Goal: Information Seeking & Learning: Learn about a topic

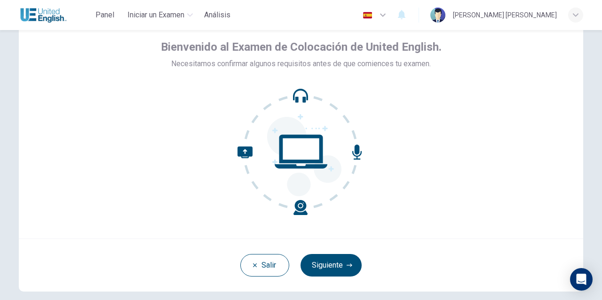
scroll to position [45, 0]
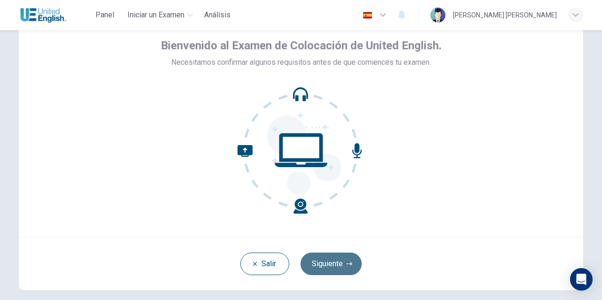
click at [336, 261] on button "Siguiente" at bounding box center [330, 264] width 61 height 23
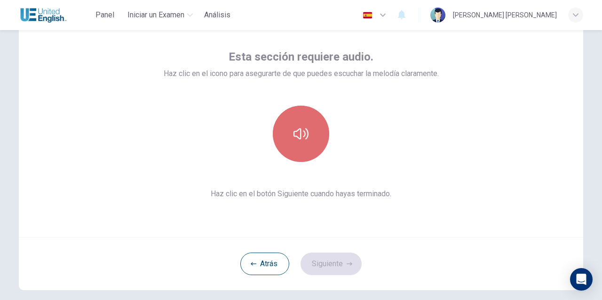
click at [294, 140] on icon "button" at bounding box center [300, 133] width 15 height 15
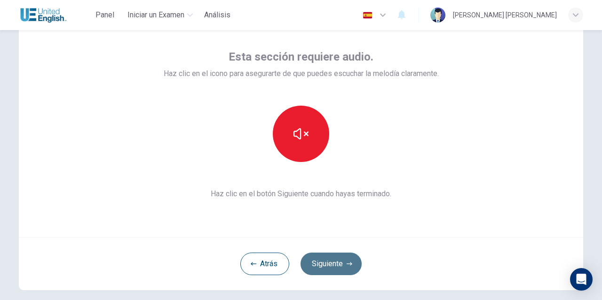
click at [338, 271] on button "Siguiente" at bounding box center [330, 264] width 61 height 23
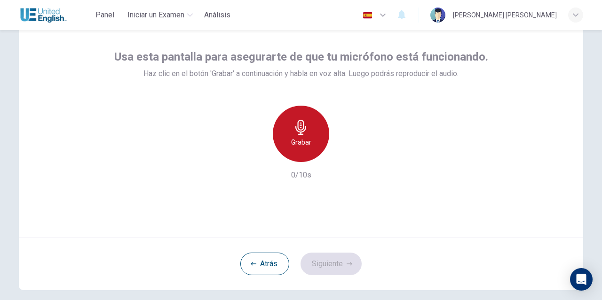
click at [305, 144] on h6 "Grabar" at bounding box center [301, 142] width 20 height 11
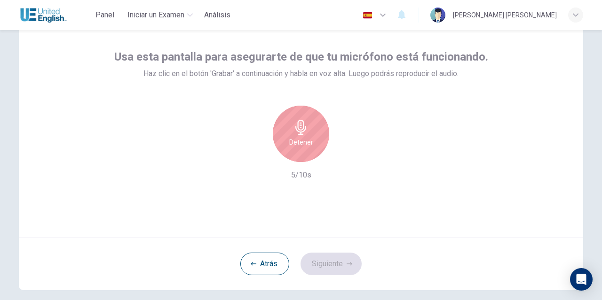
click at [304, 146] on h6 "Detener" at bounding box center [301, 142] width 24 height 11
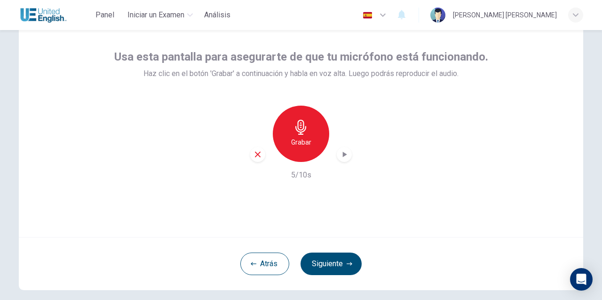
click at [339, 154] on icon "button" at bounding box center [343, 154] width 9 height 9
click at [332, 267] on button "Siguiente" at bounding box center [330, 264] width 61 height 23
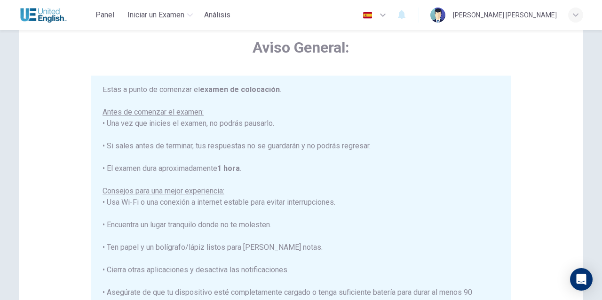
scroll to position [84, 0]
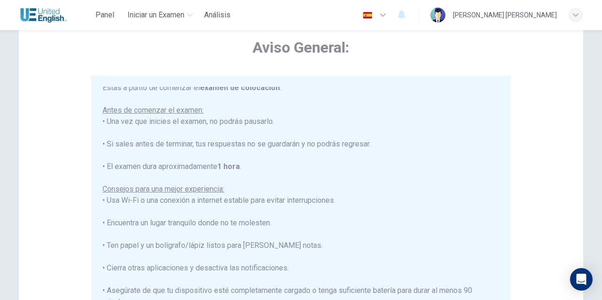
click at [388, 13] on icon "button" at bounding box center [382, 14] width 11 height 11
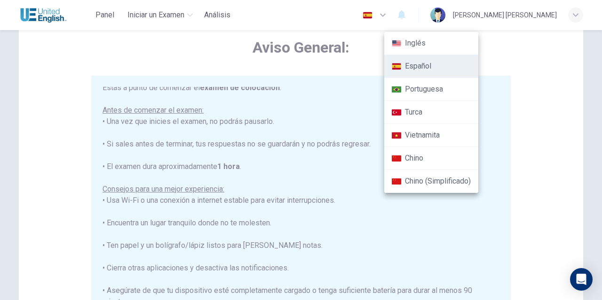
click at [442, 16] on div at bounding box center [301, 150] width 602 height 300
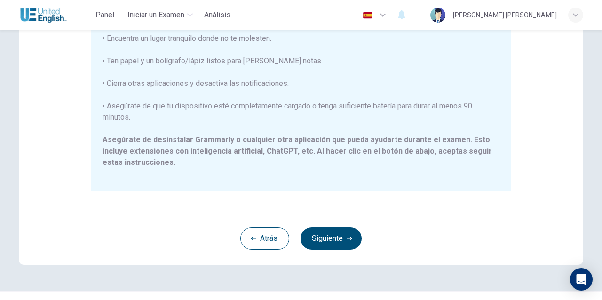
scroll to position [202, 0]
click at [337, 236] on button "Siguiente" at bounding box center [330, 238] width 61 height 23
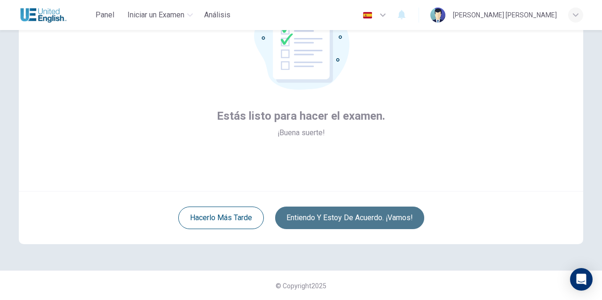
click at [321, 219] on button "Entiendo y estoy de acuerdo. ¡Vamos!" at bounding box center [349, 218] width 149 height 23
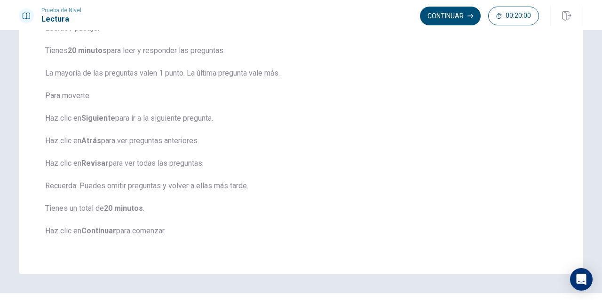
scroll to position [89, 0]
click at [450, 20] on button "Continuar" at bounding box center [450, 16] width 61 height 19
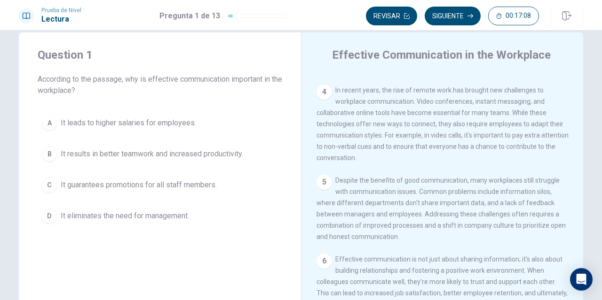
scroll to position [16, 0]
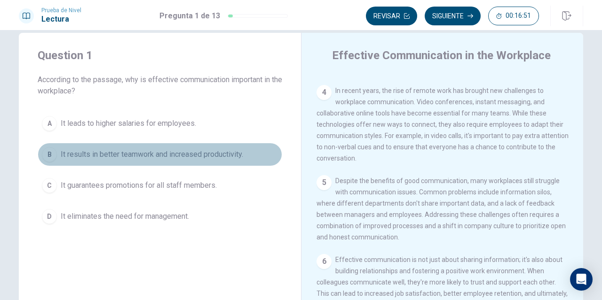
click at [57, 155] on button "B It results in better teamwork and increased productivity." at bounding box center [160, 154] width 244 height 23
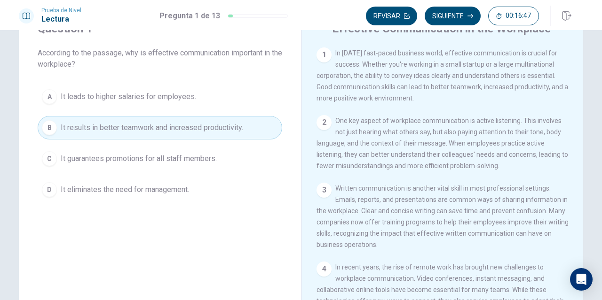
scroll to position [42, 0]
click at [451, 23] on button "Siguiente" at bounding box center [452, 16] width 56 height 19
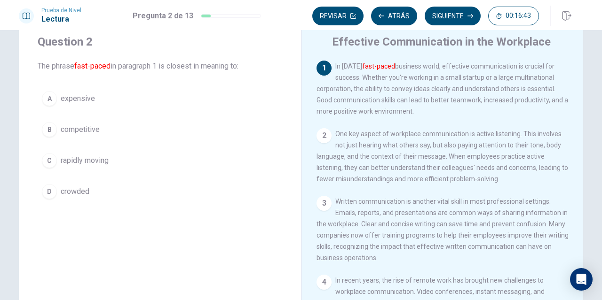
scroll to position [29, 0]
click at [43, 134] on div "B" at bounding box center [49, 130] width 15 height 15
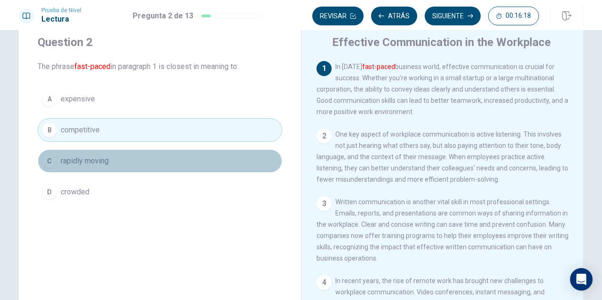
click at [52, 157] on div "C" at bounding box center [49, 161] width 15 height 15
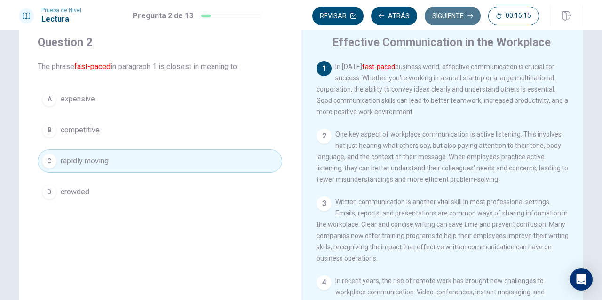
click at [446, 21] on button "Siguiente" at bounding box center [452, 16] width 56 height 19
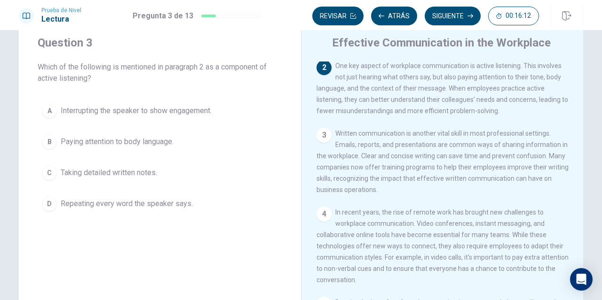
scroll to position [28, 0]
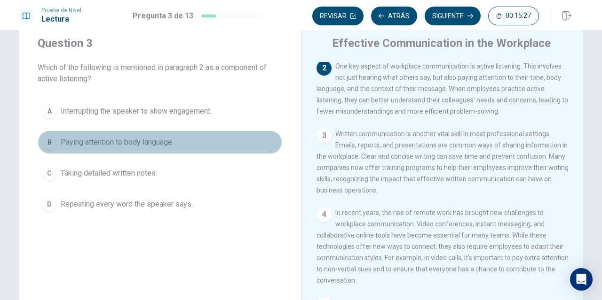
click at [90, 141] on span "Paying attention to body language." at bounding box center [117, 142] width 113 height 11
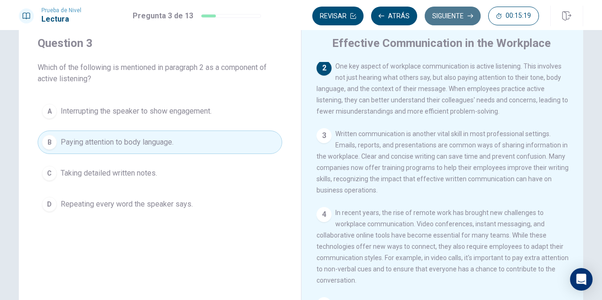
click at [456, 17] on button "Siguiente" at bounding box center [452, 16] width 56 height 19
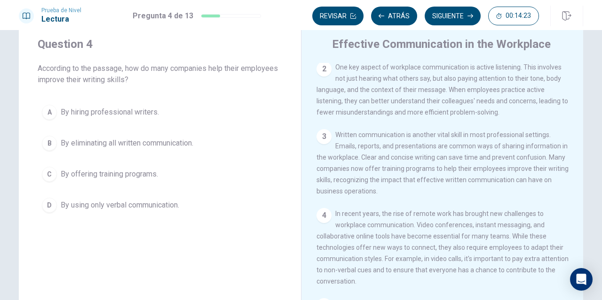
scroll to position [26, 0]
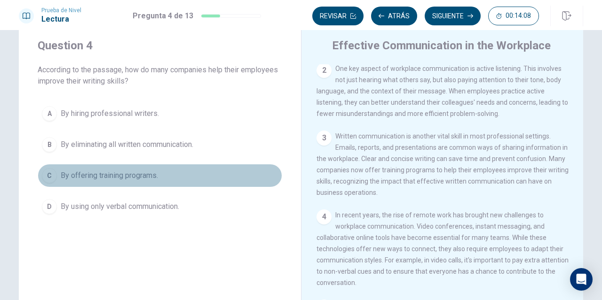
click at [47, 175] on div "C" at bounding box center [49, 175] width 15 height 15
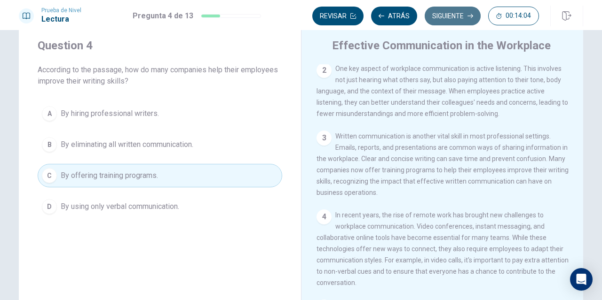
click at [458, 21] on button "Siguiente" at bounding box center [452, 16] width 56 height 19
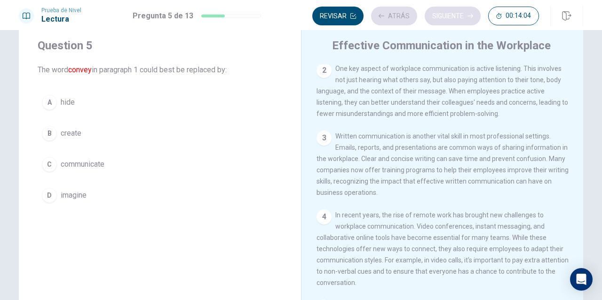
scroll to position [0, 0]
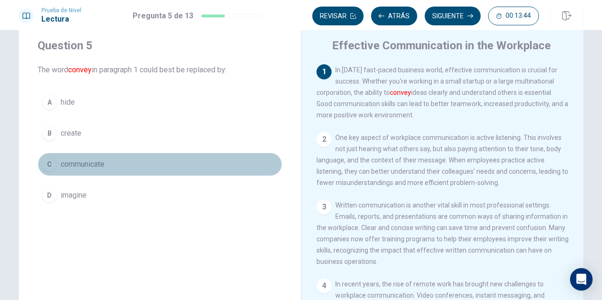
click at [99, 163] on span "communicate" at bounding box center [83, 164] width 44 height 11
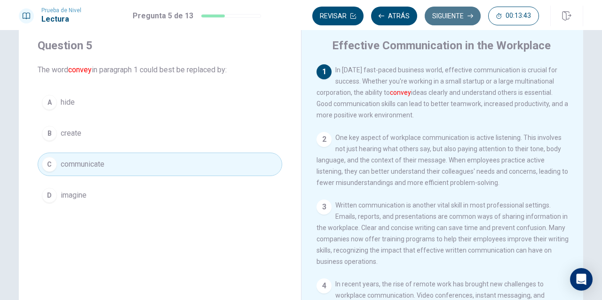
click at [444, 18] on button "Siguiente" at bounding box center [452, 16] width 56 height 19
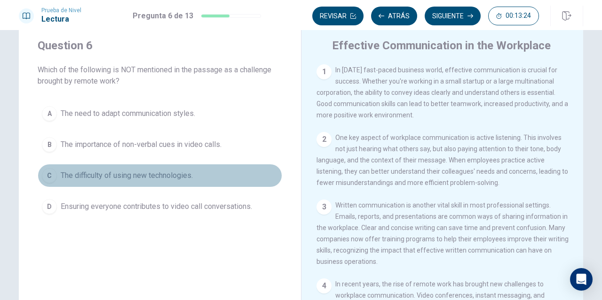
click at [100, 178] on span "The difficulty of using new technologies." at bounding box center [127, 175] width 132 height 11
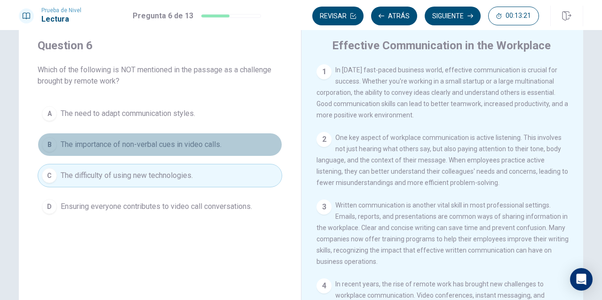
click at [117, 145] on span "The importance of non-verbal cues in video calls." at bounding box center [141, 144] width 161 height 11
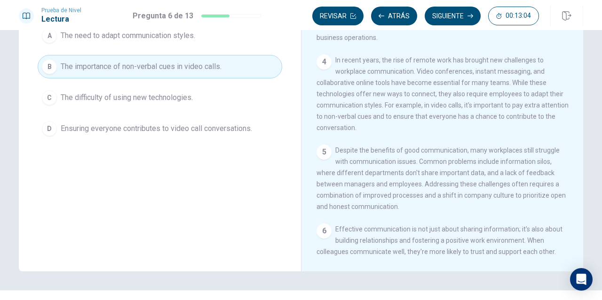
scroll to position [147, 0]
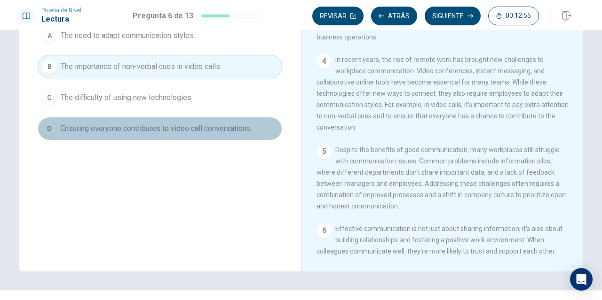
click at [154, 129] on span "Ensuring everyone contributes to video call conversations." at bounding box center [156, 128] width 191 height 11
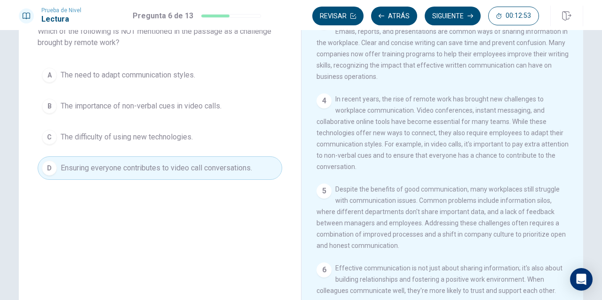
scroll to position [59, 0]
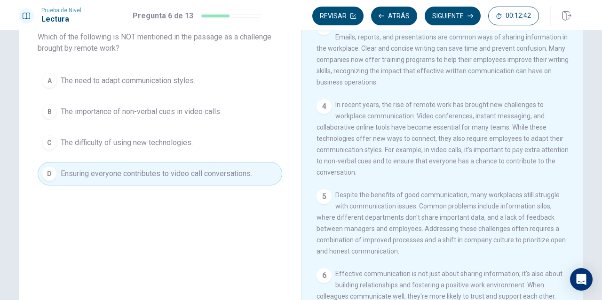
click at [135, 145] on span "The difficulty of using new technologies." at bounding box center [127, 142] width 132 height 11
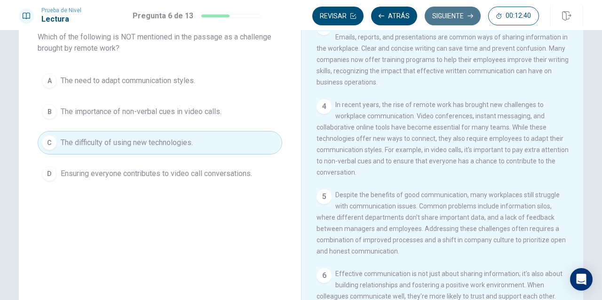
click at [451, 7] on button "Siguiente" at bounding box center [452, 16] width 56 height 19
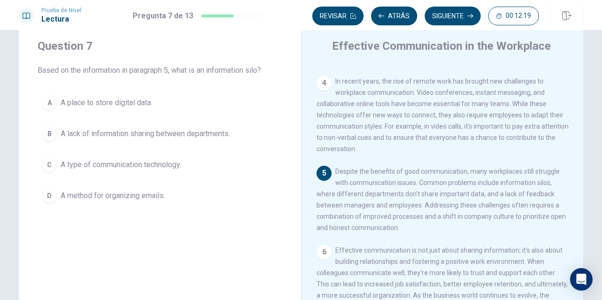
scroll to position [25, 0]
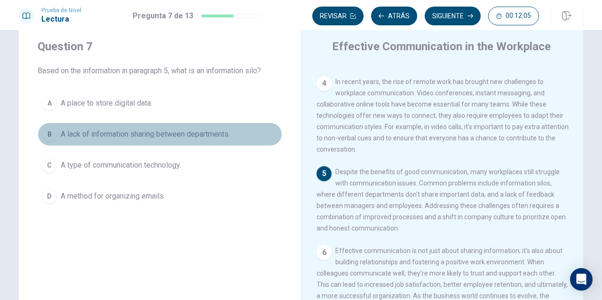
click at [157, 135] on span "A lack of information sharing between departments." at bounding box center [145, 134] width 169 height 11
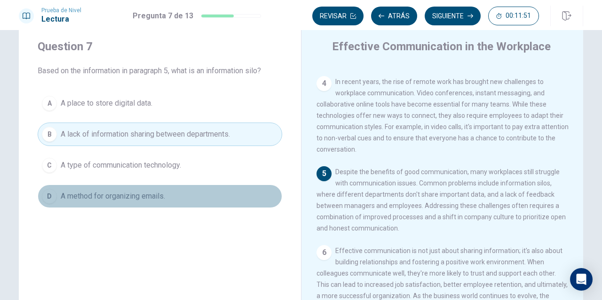
click at [159, 195] on span "A method for organizing emails." at bounding box center [113, 196] width 104 height 11
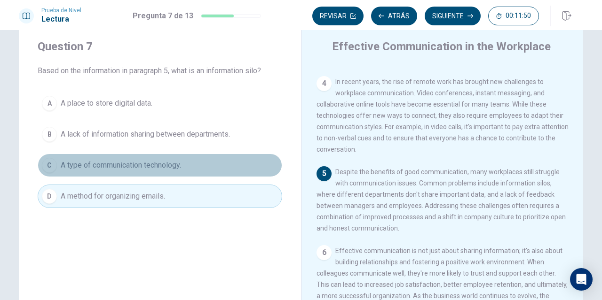
click at [142, 167] on span "A type of communication technology." at bounding box center [121, 165] width 120 height 11
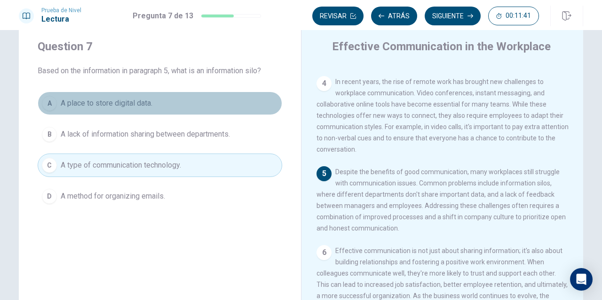
click at [93, 105] on span "A place to store digital data." at bounding box center [107, 103] width 92 height 11
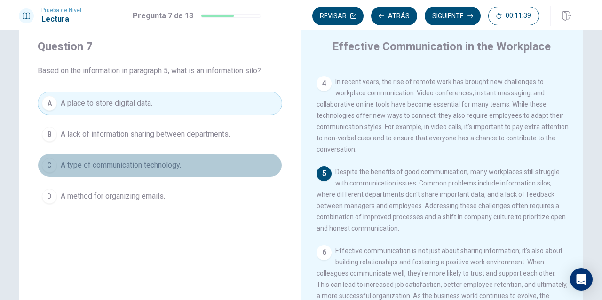
click at [108, 161] on span "A type of communication technology." at bounding box center [121, 165] width 120 height 11
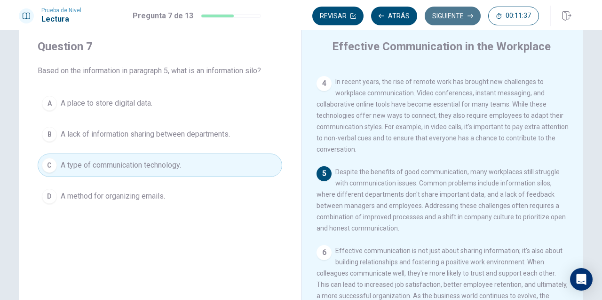
click at [452, 20] on button "Siguiente" at bounding box center [452, 16] width 56 height 19
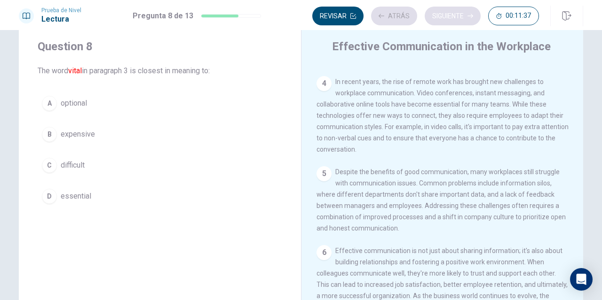
scroll to position [138, 0]
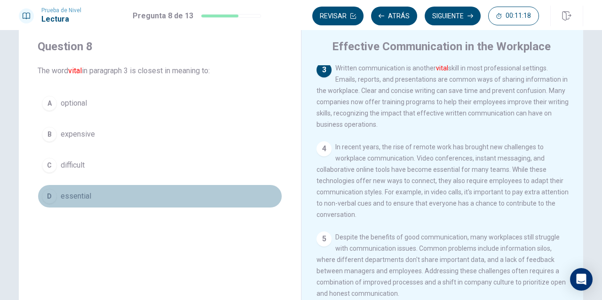
click at [65, 198] on span "essential" at bounding box center [76, 196] width 31 height 11
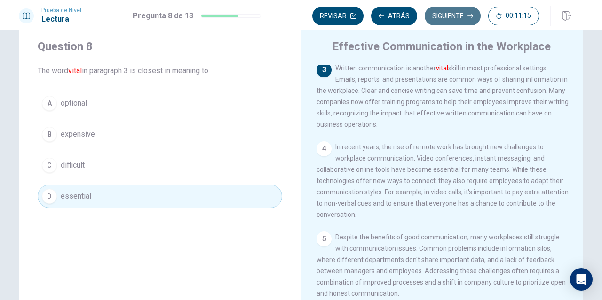
click at [445, 12] on button "Siguiente" at bounding box center [452, 16] width 56 height 19
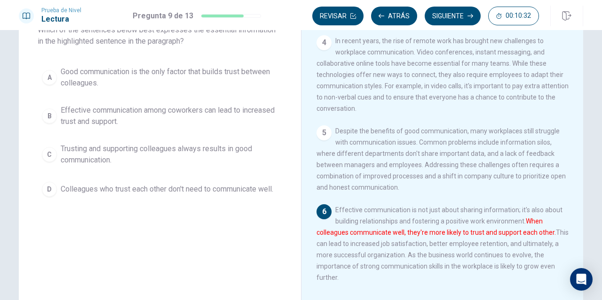
scroll to position [62, 0]
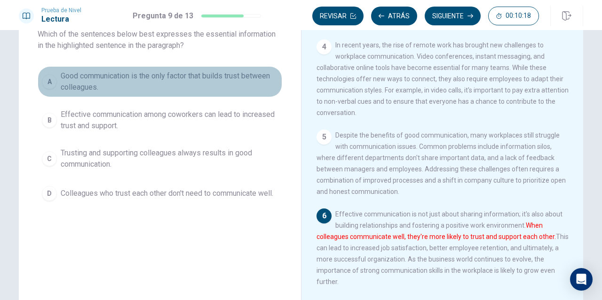
click at [131, 76] on span "Good communication is the only factor that builds trust between colleagues." at bounding box center [169, 81] width 217 height 23
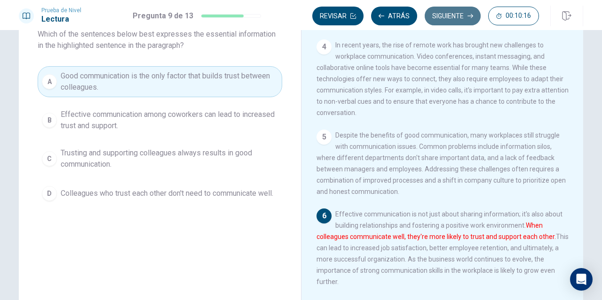
click at [456, 17] on button "Siguiente" at bounding box center [452, 16] width 56 height 19
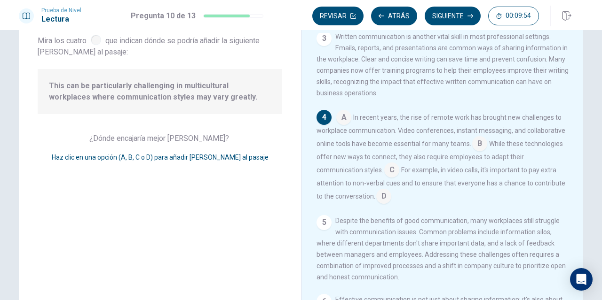
scroll to position [58, 0]
click at [392, 172] on input at bounding box center [391, 170] width 15 height 15
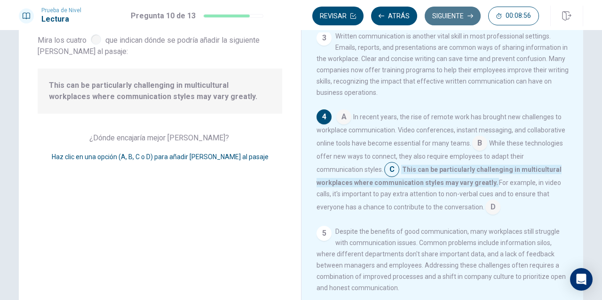
click at [441, 18] on button "Siguiente" at bounding box center [452, 16] width 56 height 19
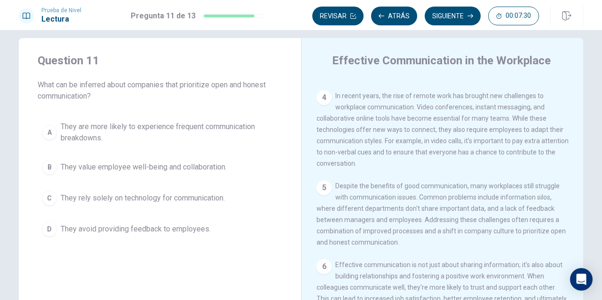
scroll to position [3, 0]
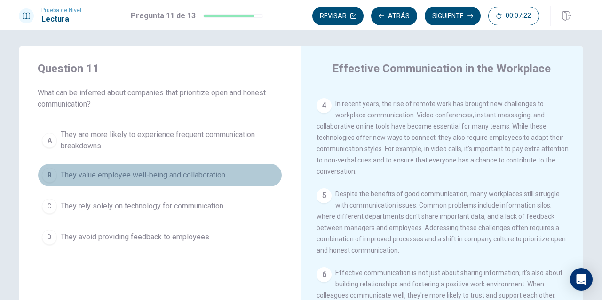
click at [130, 177] on span "They value employee well-being and collaboration." at bounding box center [144, 175] width 166 height 11
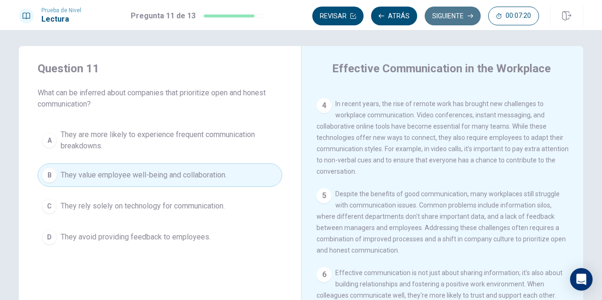
click at [453, 13] on button "Siguiente" at bounding box center [452, 16] width 56 height 19
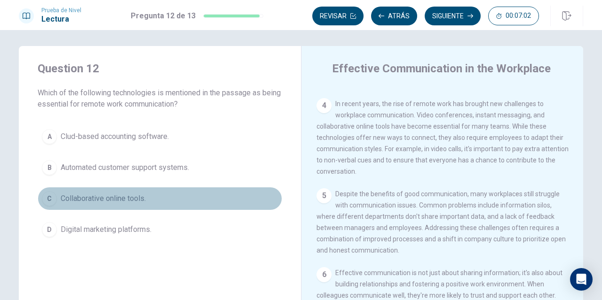
click at [116, 197] on span "Collaborative online tools." at bounding box center [103, 198] width 85 height 11
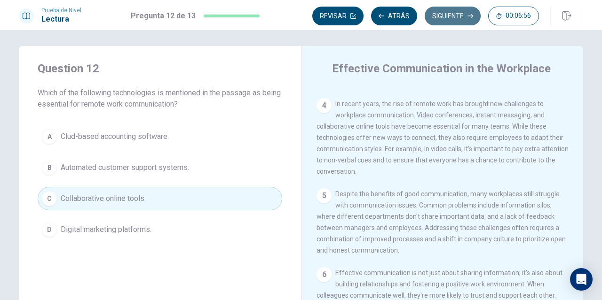
click at [453, 18] on button "Siguiente" at bounding box center [452, 16] width 56 height 19
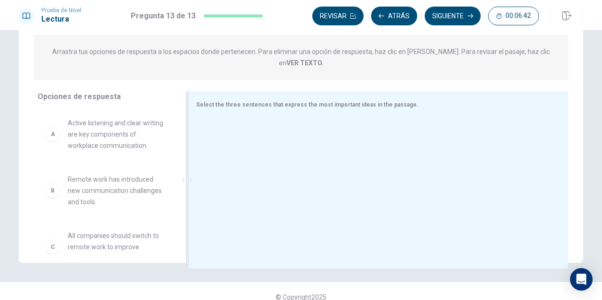
scroll to position [124, 0]
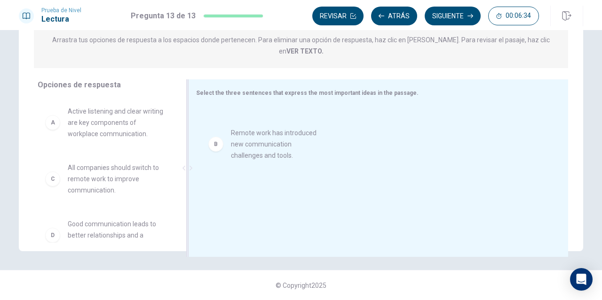
drag, startPoint x: 95, startPoint y: 172, endPoint x: 283, endPoint y: 137, distance: 190.7
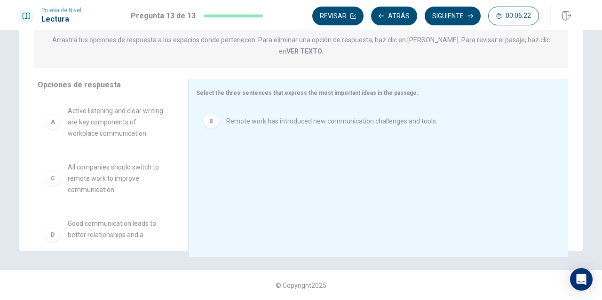
scroll to position [0, 0]
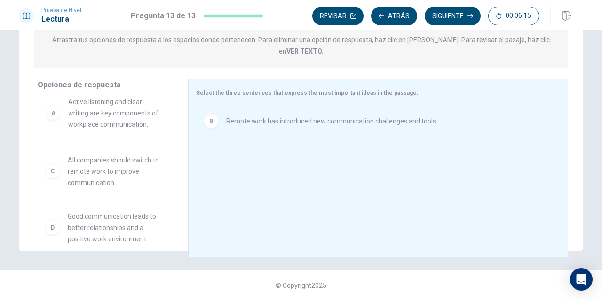
drag, startPoint x: 90, startPoint y: 116, endPoint x: 96, endPoint y: 119, distance: 6.3
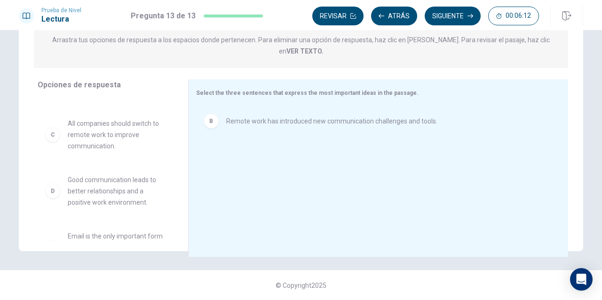
scroll to position [45, 0]
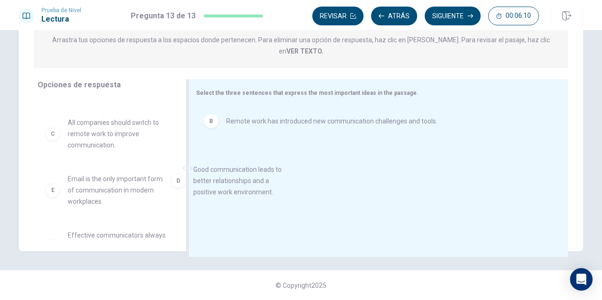
drag, startPoint x: 90, startPoint y: 180, endPoint x: 234, endPoint y: 174, distance: 143.9
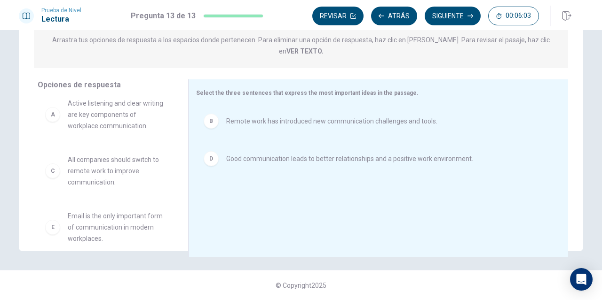
scroll to position [0, 0]
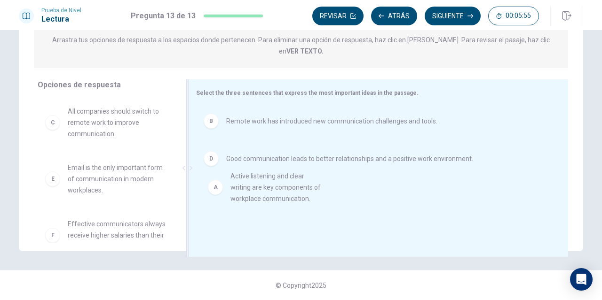
drag, startPoint x: 94, startPoint y: 121, endPoint x: 284, endPoint y: 212, distance: 210.6
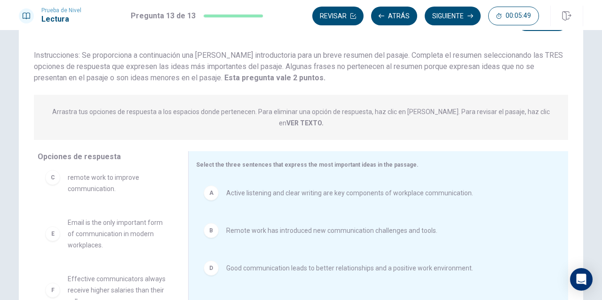
scroll to position [52, 0]
click at [438, 14] on button "Siguiente" at bounding box center [452, 16] width 56 height 19
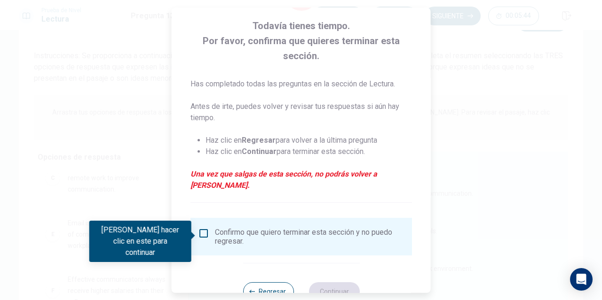
scroll to position [65, 0]
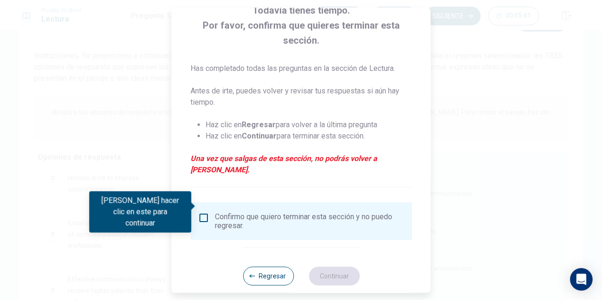
click at [208, 212] on div "Confirmo que quiero terminar esta sección y no puedo regresar." at bounding box center [301, 221] width 206 height 18
click at [203, 212] on input "Debes hacer clic en este para continuar" at bounding box center [203, 217] width 11 height 11
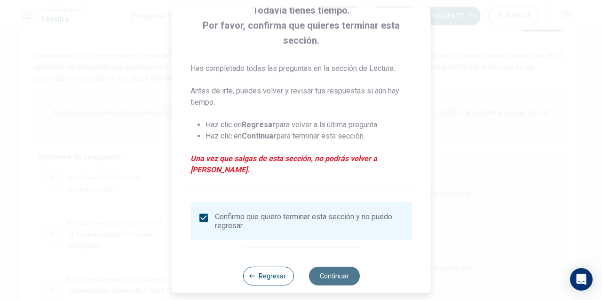
click at [336, 267] on button "Continuar" at bounding box center [333, 276] width 51 height 19
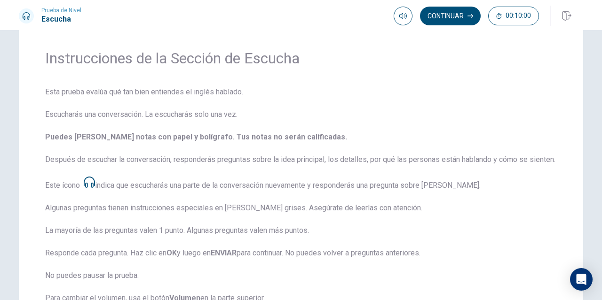
scroll to position [26, 0]
click at [406, 20] on button "button" at bounding box center [402, 16] width 19 height 19
click at [466, 15] on button "Continuar" at bounding box center [450, 16] width 61 height 19
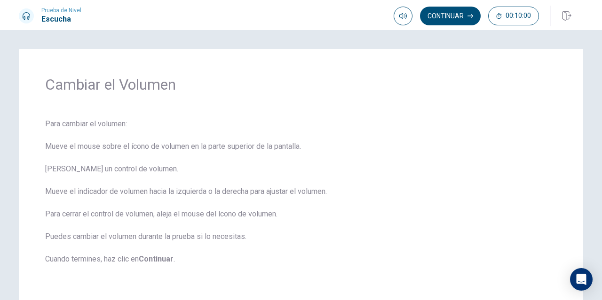
scroll to position [51, 0]
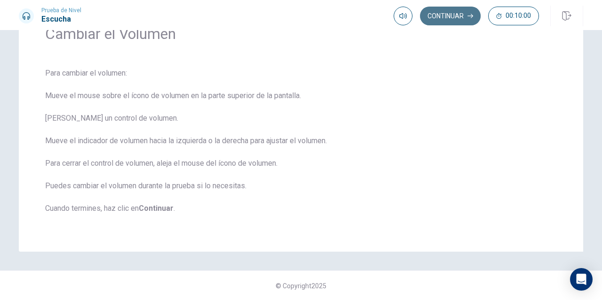
click at [461, 9] on button "Continuar" at bounding box center [450, 16] width 61 height 19
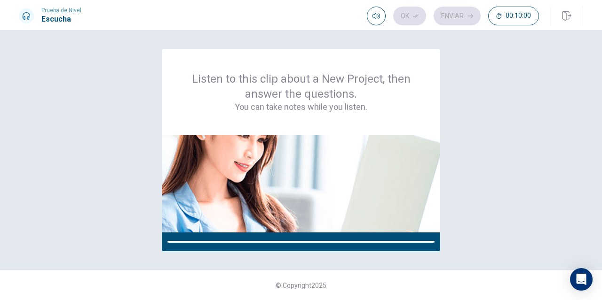
scroll to position [0, 0]
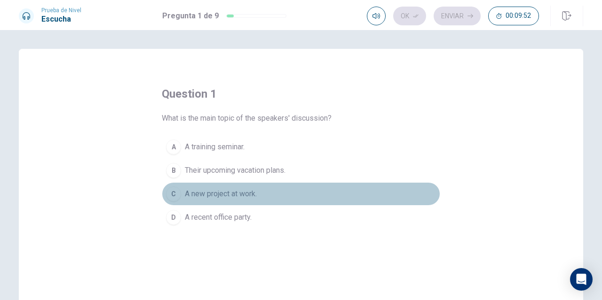
click at [203, 195] on span "A new project at work." at bounding box center [221, 193] width 72 height 11
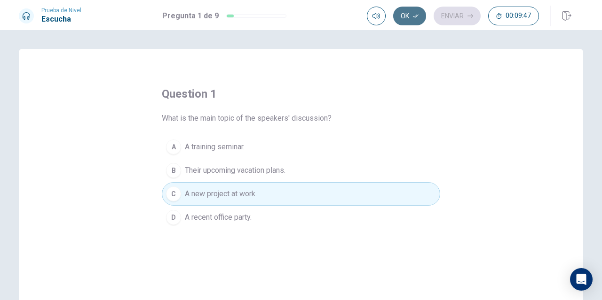
click at [414, 18] on icon "button" at bounding box center [416, 16] width 6 height 6
click at [460, 13] on button "Enviar" at bounding box center [456, 16] width 47 height 19
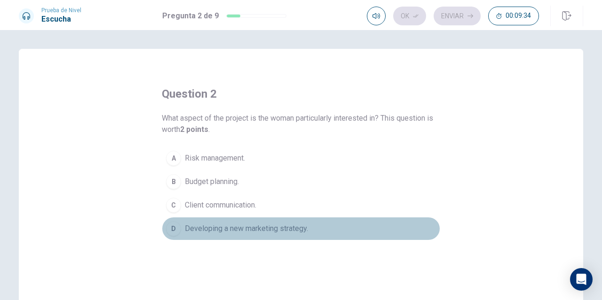
click at [212, 230] on span "Developing a new marketing strategy." at bounding box center [246, 228] width 123 height 11
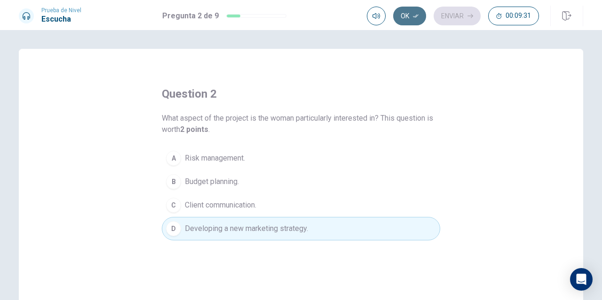
click at [408, 10] on button "Ok" at bounding box center [409, 16] width 33 height 19
click at [441, 13] on button "Enviar" at bounding box center [456, 16] width 47 height 19
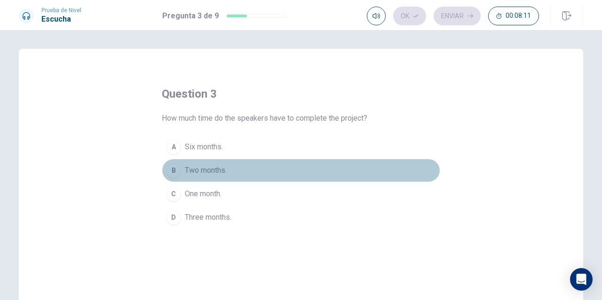
click at [185, 173] on span "Two months." at bounding box center [206, 170] width 42 height 11
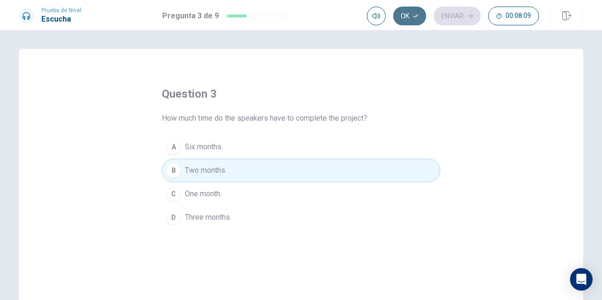
click at [407, 20] on button "Ok" at bounding box center [409, 16] width 33 height 19
click at [446, 20] on button "Enviar" at bounding box center [456, 16] width 47 height 19
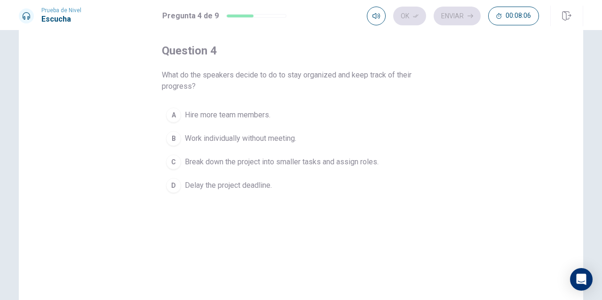
scroll to position [44, 0]
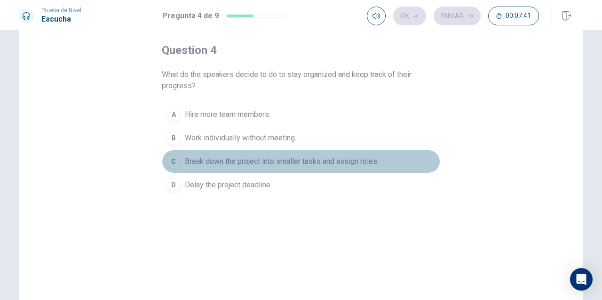
click at [300, 163] on span "Break down the project into smaller tasks and assign roles." at bounding box center [282, 161] width 194 height 11
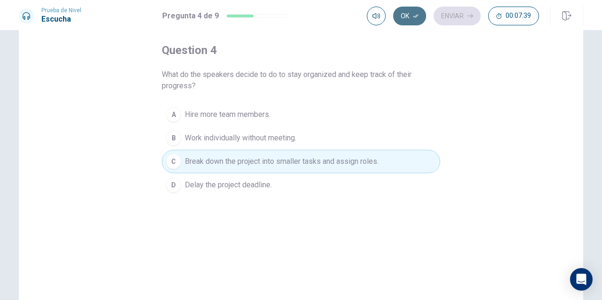
click at [410, 15] on button "Ok" at bounding box center [409, 16] width 33 height 19
click at [453, 15] on button "Enviar" at bounding box center [456, 16] width 47 height 19
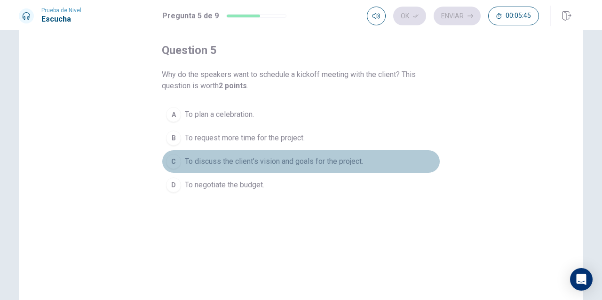
click at [312, 159] on span "To discuss the client’s vision and goals for the project." at bounding box center [274, 161] width 178 height 11
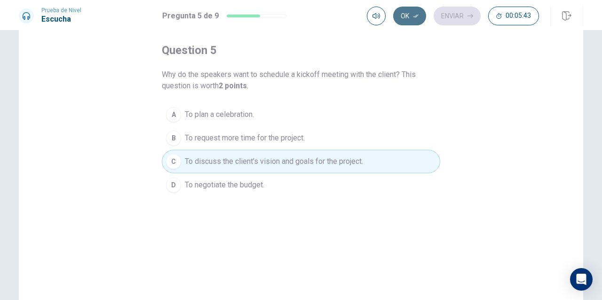
click at [411, 18] on button "Ok" at bounding box center [409, 16] width 33 height 19
click at [455, 21] on button "Enviar" at bounding box center [456, 16] width 47 height 19
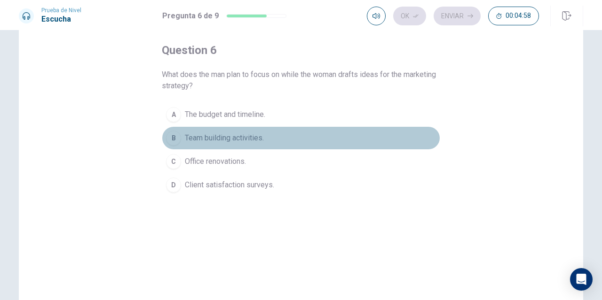
click at [245, 131] on button "B Team building activities." at bounding box center [301, 137] width 278 height 23
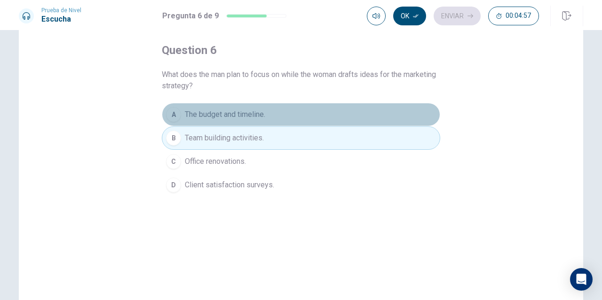
click at [245, 117] on span "The budget and timeline." at bounding box center [225, 114] width 80 height 11
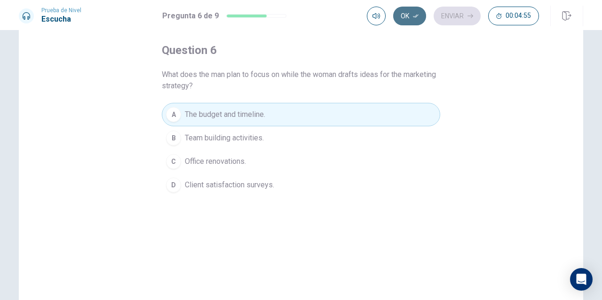
click at [405, 17] on button "Ok" at bounding box center [409, 16] width 33 height 19
click at [460, 21] on button "Enviar" at bounding box center [456, 16] width 47 height 19
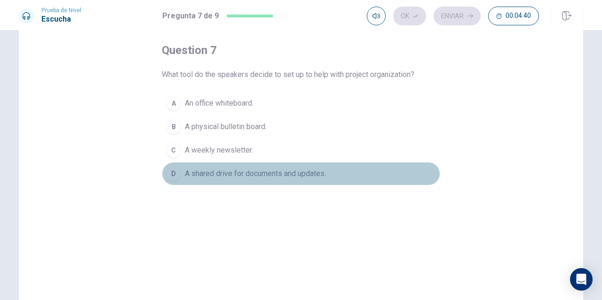
click at [270, 172] on span "A shared drive for documents and updates." at bounding box center [255, 173] width 141 height 11
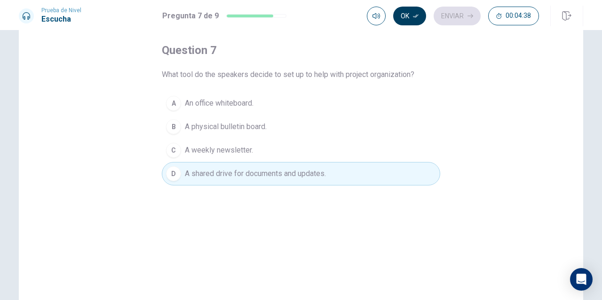
click at [407, 14] on button "Ok" at bounding box center [409, 16] width 33 height 19
click at [459, 17] on button "Enviar" at bounding box center [456, 16] width 47 height 19
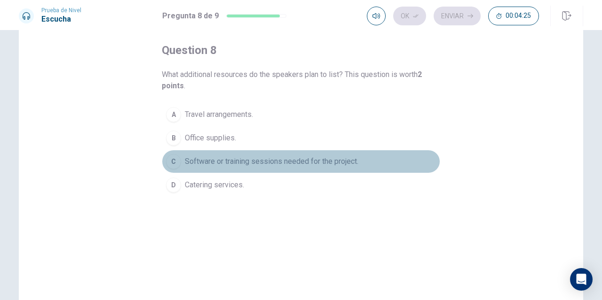
click at [337, 163] on span "Software or training sessions needed for the project." at bounding box center [271, 161] width 173 height 11
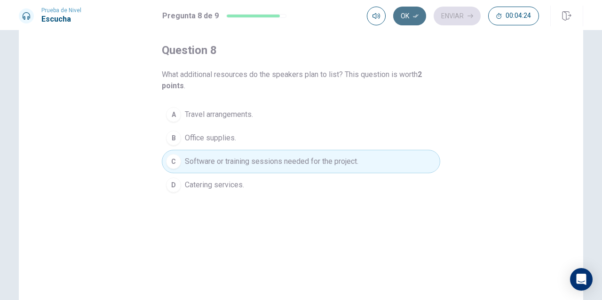
click at [406, 19] on button "Ok" at bounding box center [409, 16] width 33 height 19
click at [449, 16] on button "Enviar" at bounding box center [456, 16] width 47 height 19
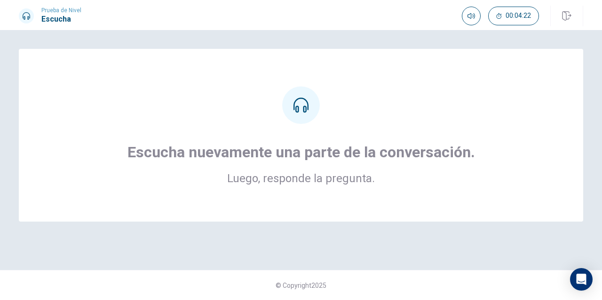
scroll to position [0, 0]
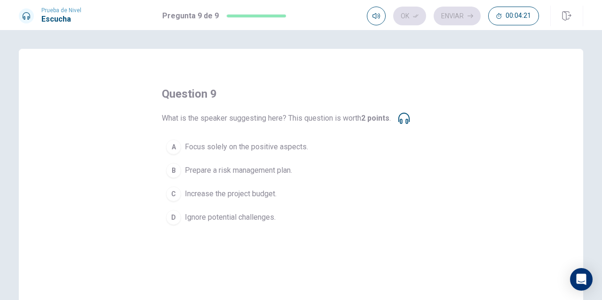
click at [406, 119] on icon at bounding box center [403, 118] width 11 height 11
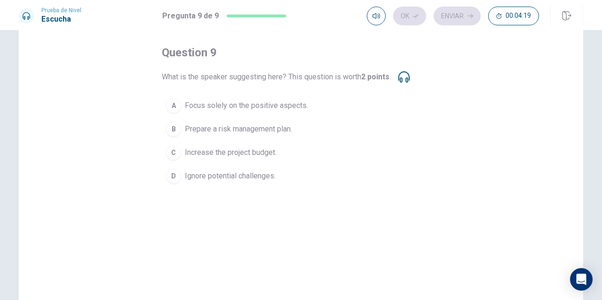
scroll to position [42, 0]
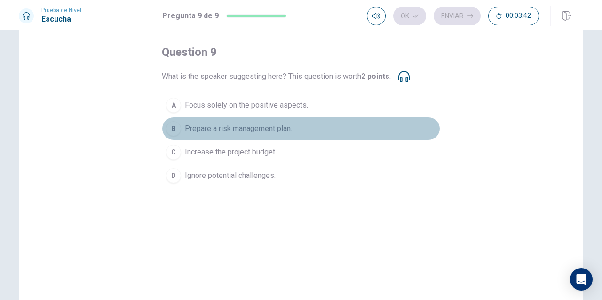
click at [244, 129] on span "Prepare a risk management plan." at bounding box center [238, 128] width 107 height 11
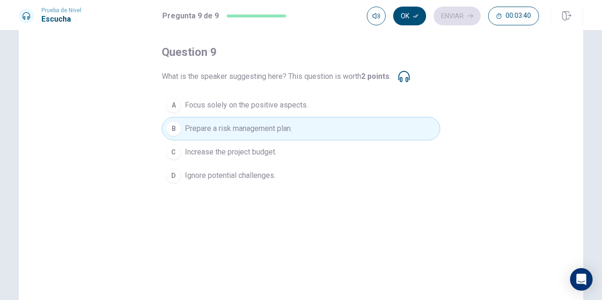
click at [406, 27] on div "Prueba de [PERSON_NAME] Pregunta 9 de 9 Ok Enviar 00:03:40" at bounding box center [301, 15] width 602 height 30
click at [408, 18] on button "Ok" at bounding box center [409, 16] width 33 height 19
click at [452, 16] on button "Enviar" at bounding box center [456, 16] width 47 height 19
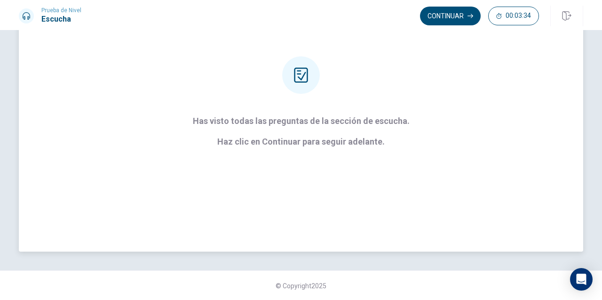
scroll to position [0, 0]
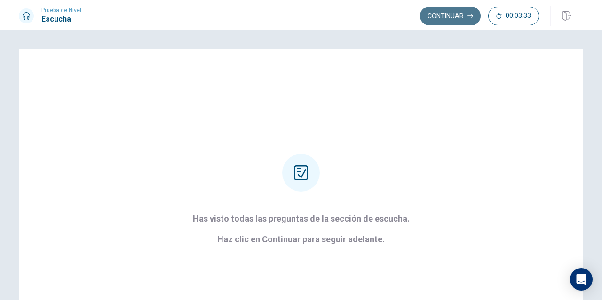
click at [445, 16] on button "Continuar" at bounding box center [450, 16] width 61 height 19
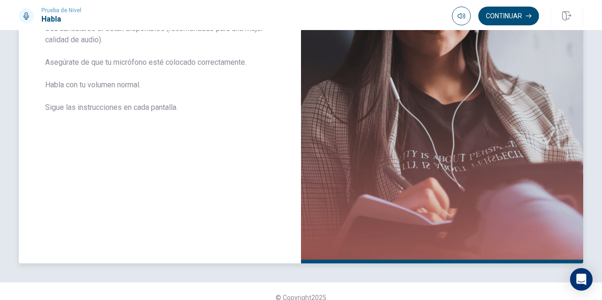
scroll to position [207, 0]
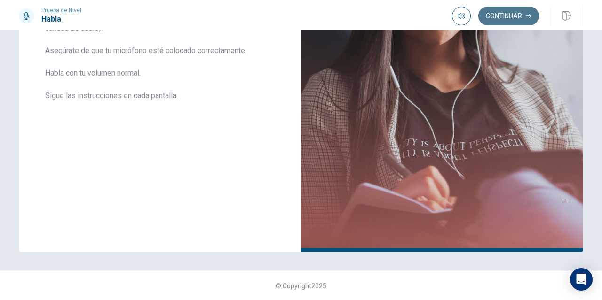
click at [500, 15] on button "Continuar" at bounding box center [508, 16] width 61 height 19
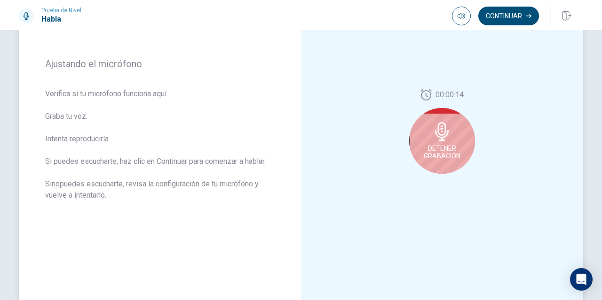
scroll to position [117, 0]
click at [503, 24] on button "Continuar" at bounding box center [508, 16] width 61 height 19
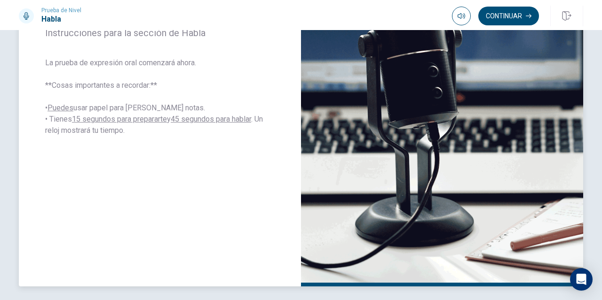
scroll to position [172, 0]
click at [489, 20] on button "Continuar" at bounding box center [508, 16] width 61 height 19
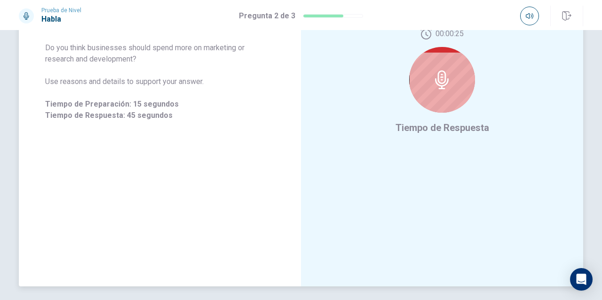
click at [437, 103] on div at bounding box center [442, 80] width 66 height 66
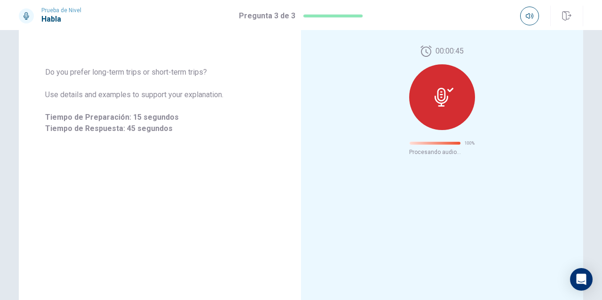
scroll to position [41, 0]
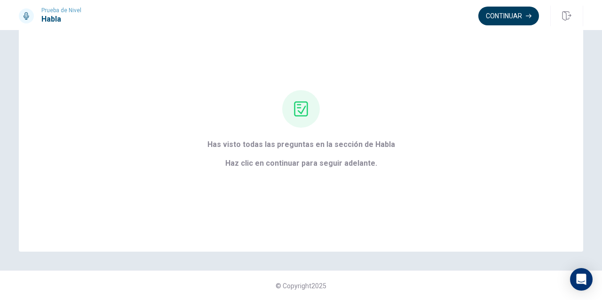
click at [500, 24] on button "Continuar" at bounding box center [508, 16] width 61 height 19
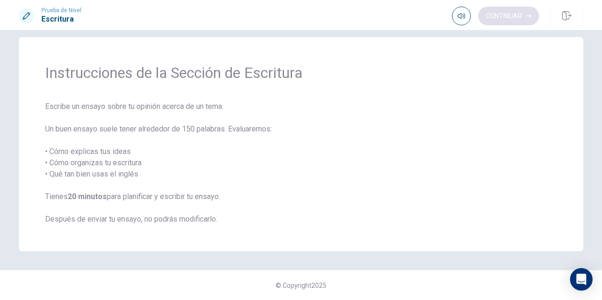
scroll to position [11, 0]
click at [501, 17] on button "Continuar" at bounding box center [508, 16] width 61 height 19
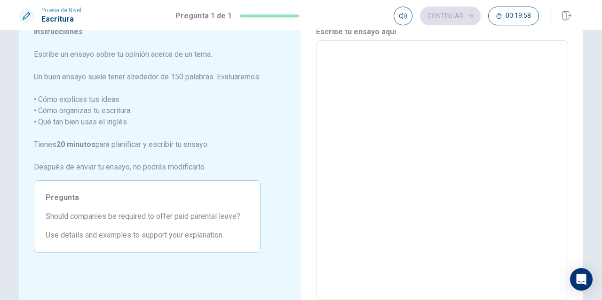
scroll to position [40, 0]
click at [405, 68] on textarea at bounding box center [441, 171] width 239 height 244
type textarea "I"
type textarea "x"
type textarea "In"
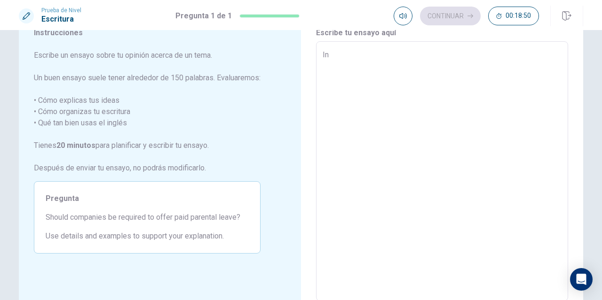
type textarea "x"
type textarea "In"
type textarea "x"
type textarea "In m"
type textarea "x"
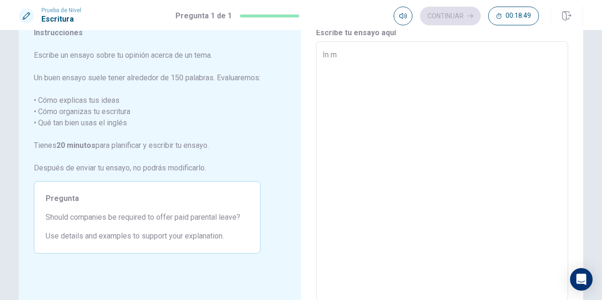
type textarea "In my"
type textarea "x"
type textarea "In my"
type textarea "x"
type textarea "In my o"
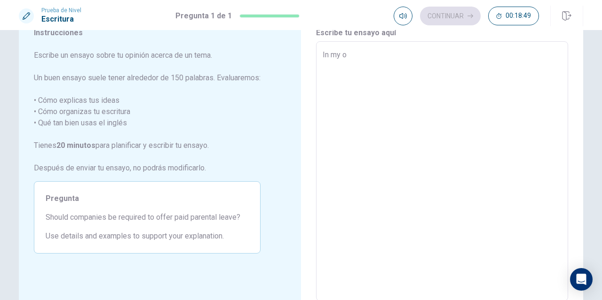
type textarea "x"
type textarea "In my op"
type textarea "x"
type textarea "In my opi"
type textarea "x"
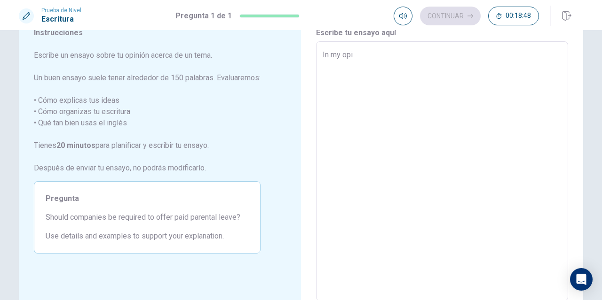
type textarea "In my opin"
type textarea "x"
type textarea "In my opini"
type textarea "x"
type textarea "In my opinio"
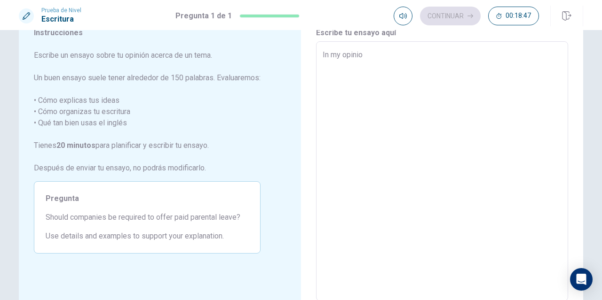
type textarea "x"
type textarea "In my opinion"
type textarea "x"
type textarea "In my opinion,"
type textarea "x"
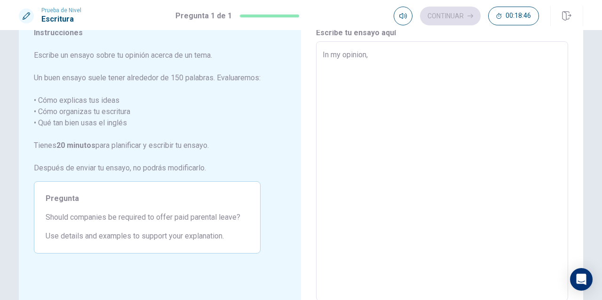
type textarea "In my opinion,"
type textarea "x"
type textarea "In my opinion, t"
type textarea "x"
type textarea "In my opinion, th"
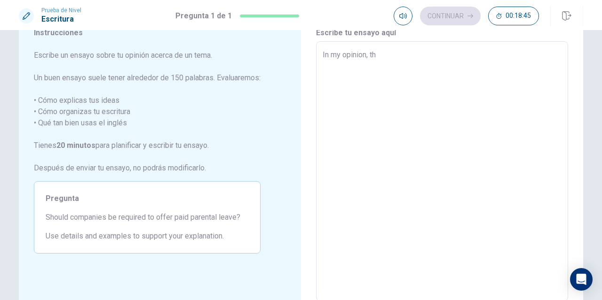
type textarea "x"
type textarea "In my opinion, the"
type textarea "x"
type textarea "In my opinion, the"
type textarea "x"
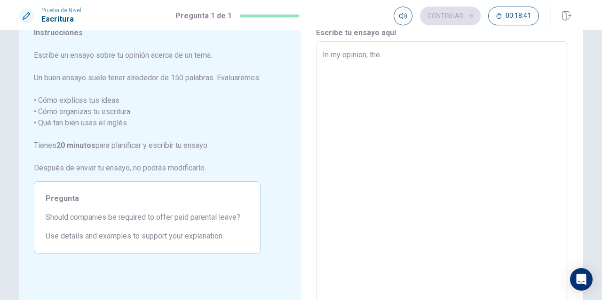
type textarea "In my opinion, the c"
type textarea "x"
type textarea "In my opinion, the co"
type textarea "x"
type textarea "In my opinion, the com"
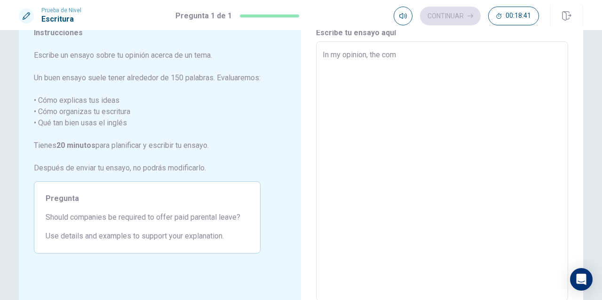
type textarea "x"
type textarea "In my opinion, the comp"
type textarea "x"
type textarea "In my opinion, the compa"
type textarea "x"
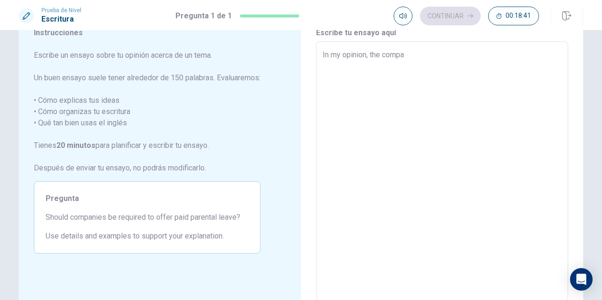
type textarea "In my opinion, the compal"
type textarea "x"
type textarea "In my opinion, the compali"
type textarea "x"
type textarea "In my opinion, the compalie"
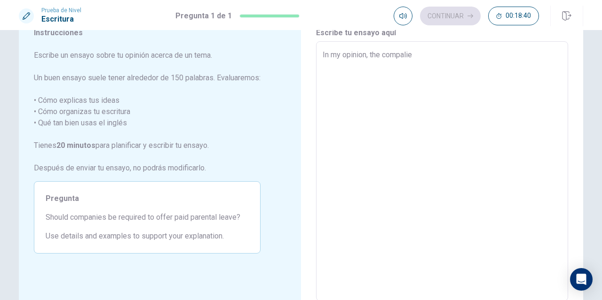
type textarea "x"
type textarea "In my opinion, the compali"
type textarea "x"
type textarea "In my opinion, the compal"
type textarea "x"
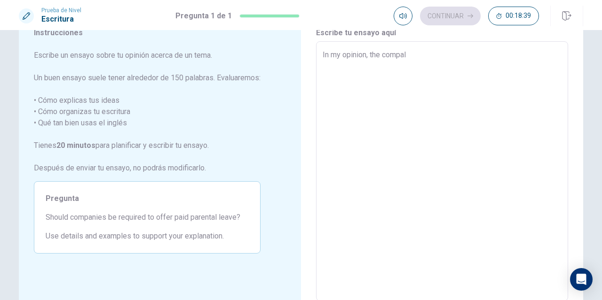
type textarea "In my opinion, the compa"
type textarea "x"
type textarea "In my opinion, the compan"
type textarea "x"
type textarea "In my opinion, the compani"
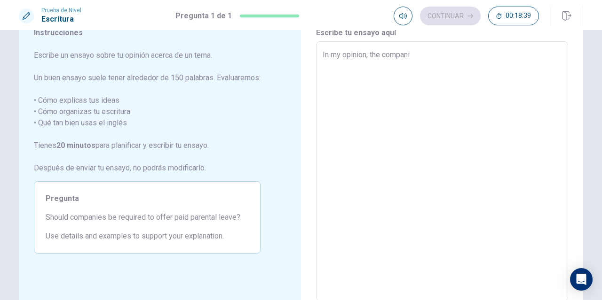
type textarea "x"
type textarea "In my opinion, the companie"
type textarea "x"
type textarea "In my opinion, the companies"
type textarea "x"
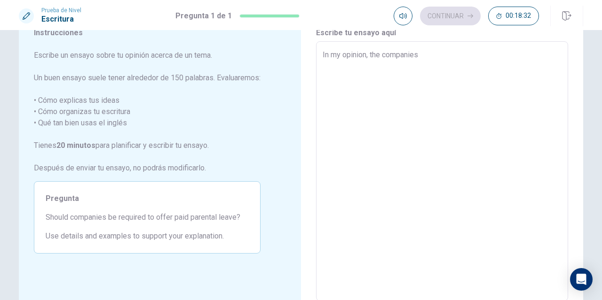
type textarea "In my opinion, the companies,"
type textarea "x"
type textarea "In my opinion, the companies,"
type textarea "x"
type textarea "In my opinion, the companies,"
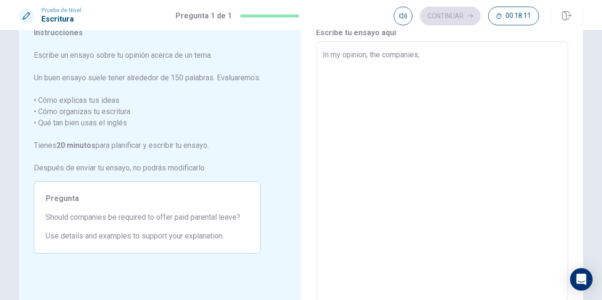
type textarea "x"
type textarea "In my opinion, the companies"
type textarea "x"
type textarea "In my opinion, the companies"
type textarea "x"
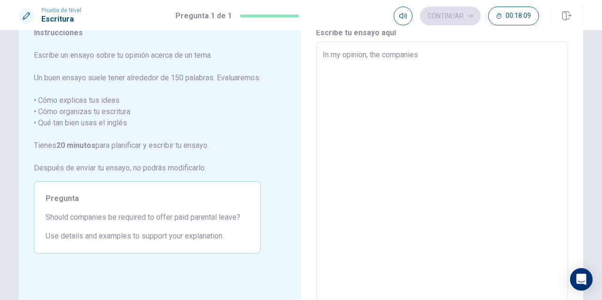
type textarea "In my opinion, the companies s"
type textarea "x"
type textarea "In my opinion, the companies sh"
type textarea "x"
type textarea "In my opinion, the companies sho"
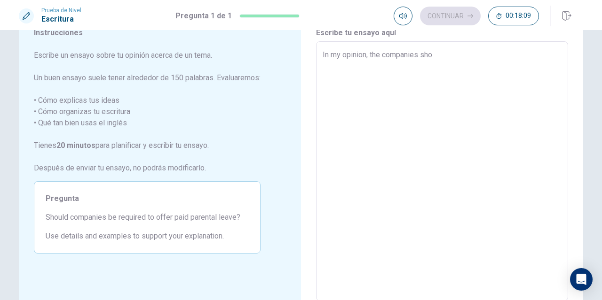
type textarea "x"
type textarea "In my opinion, the companies shou"
type textarea "x"
type textarea "In my opinion, the companies shoul"
type textarea "x"
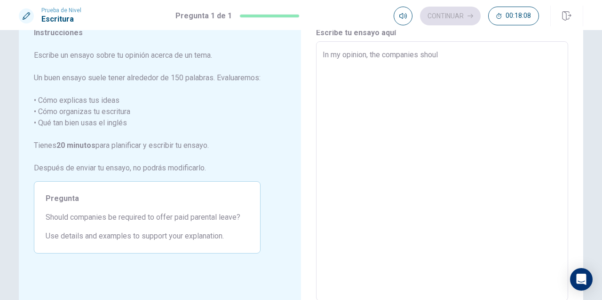
type textarea "In my opinion, the companies should"
type textarea "x"
type textarea "In my opinion, the companies should"
type textarea "x"
type textarea "In my opinion, the companies should b"
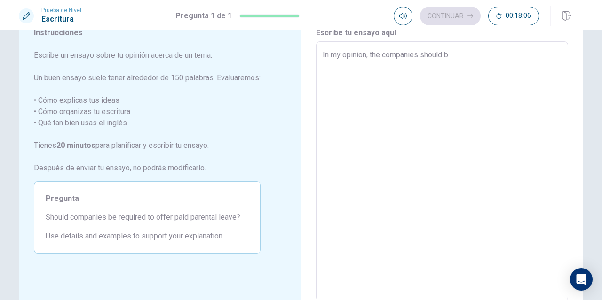
type textarea "x"
type textarea "In my opinion, the companies should be"
type textarea "x"
type textarea "In my opinion, the companies should be"
type textarea "x"
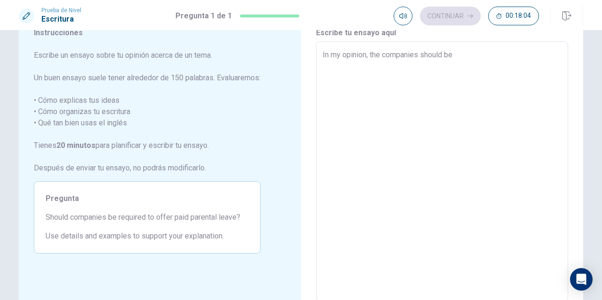
type textarea "In my opinion, the companies should be p"
type textarea "x"
type textarea "In my opinion, the companies should be pa"
type textarea "x"
type textarea "In my opinion, the companies should be pai"
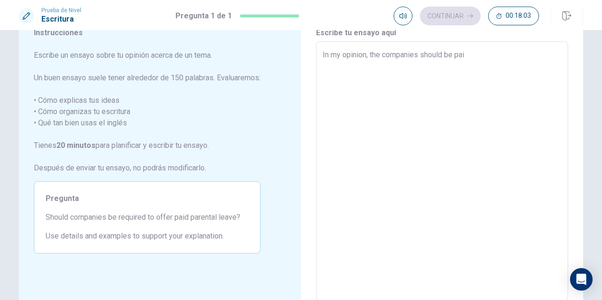
type textarea "x"
type textarea "In my opinion, the companies should be paid"
type textarea "x"
type textarea "In my opinion, the companies should be paid"
type textarea "x"
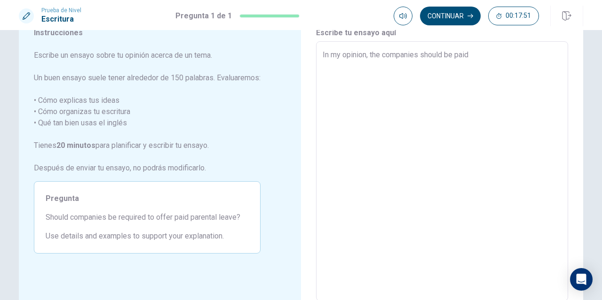
type textarea "In my opinion, the companies should be paid p"
type textarea "x"
type textarea "In my opinion, the companies should be paid pa"
type textarea "x"
type textarea "In my opinion, the companies should be paid par"
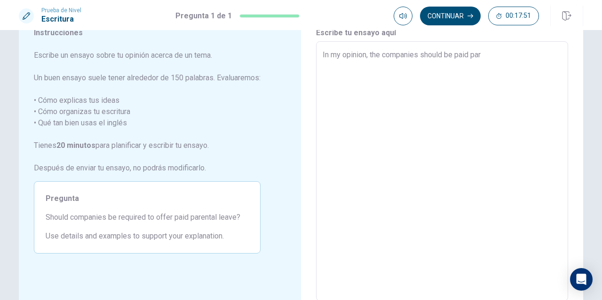
type textarea "x"
type textarea "In my opinion, the companies should be paid pare"
type textarea "x"
type textarea "In my opinion, the companies should be paid paren"
type textarea "x"
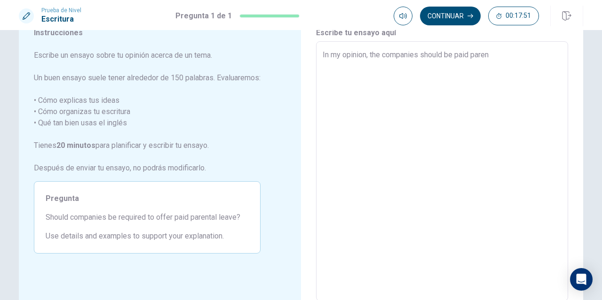
type textarea "In my opinion, the companies should be paid parent"
type textarea "x"
type textarea "In my opinion, the companies should be paid parenta"
type textarea "x"
type textarea "In my opinion, the companies should be paid parental"
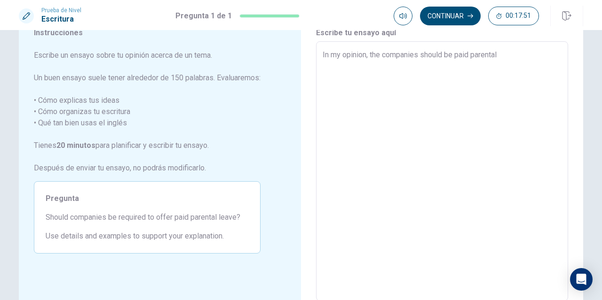
type textarea "x"
type textarea "In my opinion, the companies should be paid parental"
type textarea "x"
type textarea "In my opinion, the companies should be paid parental l"
type textarea "x"
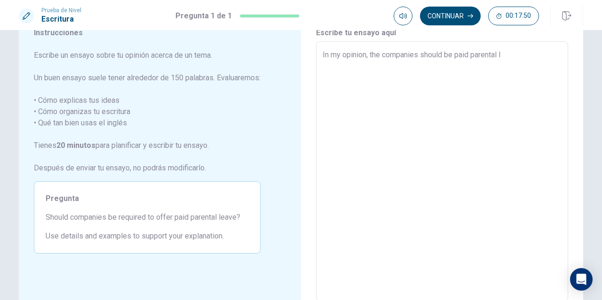
type textarea "In my opinion, the companies should be paid parental le"
type textarea "x"
type textarea "In my opinion, the companies should be paid parental lev"
type textarea "x"
type textarea "In my opinion, the companies should be paid parental leva"
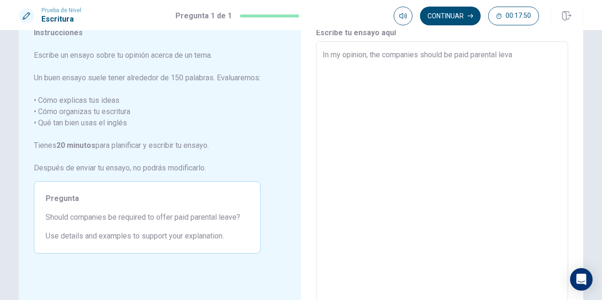
type textarea "x"
type textarea "In my opinion, the companies should be paid parental levae"
type textarea "x"
type textarea "In my opinion, the companies should be paid parental levae"
type textarea "x"
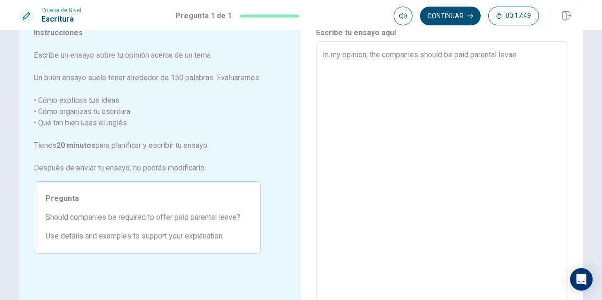
type textarea "In my opinion, the companies should be paid parental levae"
type textarea "x"
type textarea "In my opinion, the companies should be paid parental leva"
type textarea "x"
type textarea "In my opinion, the companies should be paid parental lev"
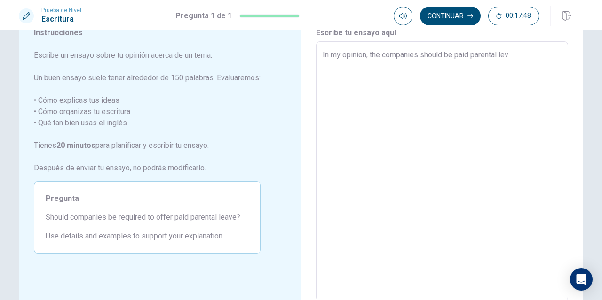
type textarea "x"
type textarea "In my opinion, the companies should be paid parental le"
type textarea "x"
type textarea "In my opinion, the companies should be paid parental lea"
type textarea "x"
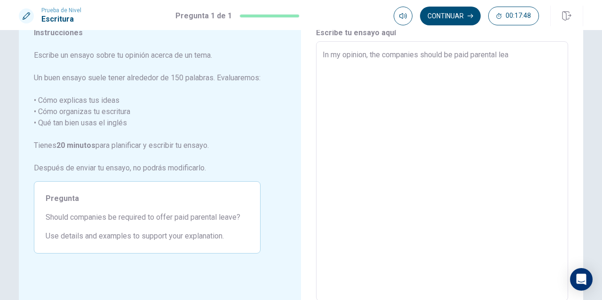
type textarea "In my opinion, the companies should be paid parental [PERSON_NAME]"
type textarea "x"
type textarea "In my opinion, the companies should be paid parental leabv"
type textarea "x"
type textarea "In my opinion, the companies should be paid parental leabve"
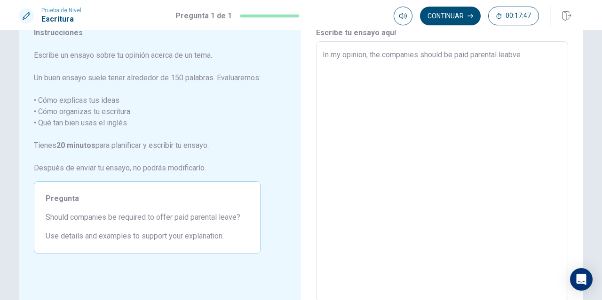
type textarea "x"
type textarea "In my opinion, the companies should be paid parental leabv"
type textarea "x"
type textarea "In my opinion, the companies should be paid parental [PERSON_NAME]"
type textarea "x"
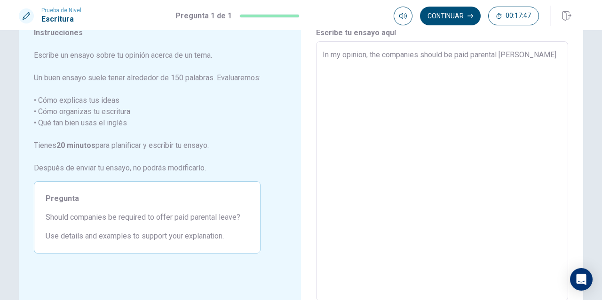
type textarea "In my opinion, the companies should be paid parental lea"
type textarea "x"
type textarea "In my opinion, the companies should be paid parental leav"
type textarea "x"
type textarea "In my opinion, the companies should be paid parental leave"
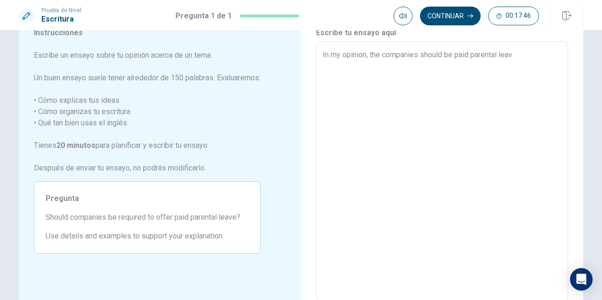
type textarea "x"
type textarea "In my opinion, the companies should be paid parental leave,"
type textarea "x"
type textarea "In my opinion, the companies should be paid parental leave,"
type textarea "x"
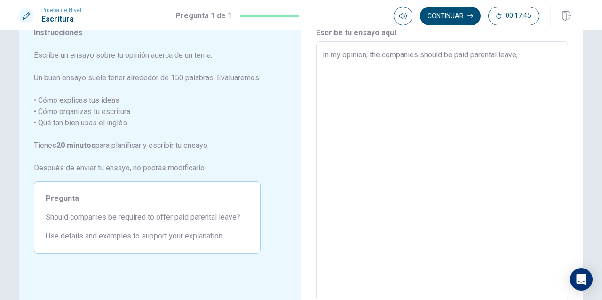
type textarea "In my opinion, the companies should be paid parental leave, b"
type textarea "x"
type textarea "In my opinion, the companies should be paid parental leave, be"
type textarea "x"
type textarea "In my opinion, the companies should be paid parental leave, bec"
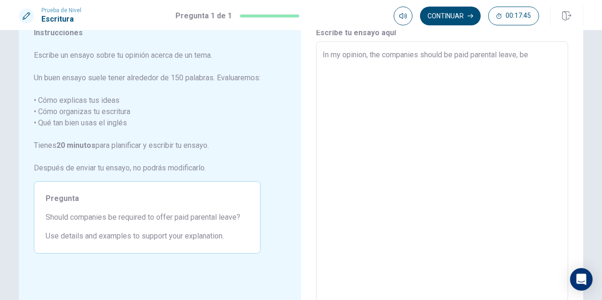
type textarea "x"
type textarea "In my opinion, the companies should be paid parental leave, beca"
type textarea "x"
type textarea "In my opinion, the companies should be paid parental leave, becau"
type textarea "x"
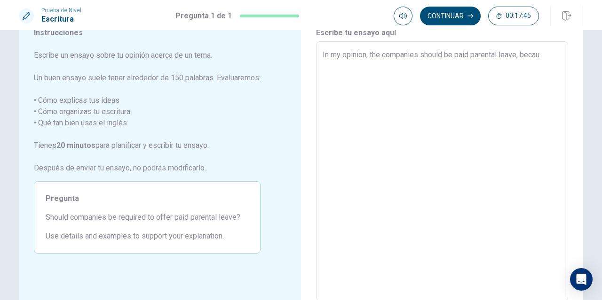
type textarea "In my opinion, the companies should be paid parental leave, becaus"
type textarea "x"
type textarea "In my opinion, the companies should be paid parental leave, because"
type textarea "x"
type textarea "In my opinion, the companies should be paid parental leave, because"
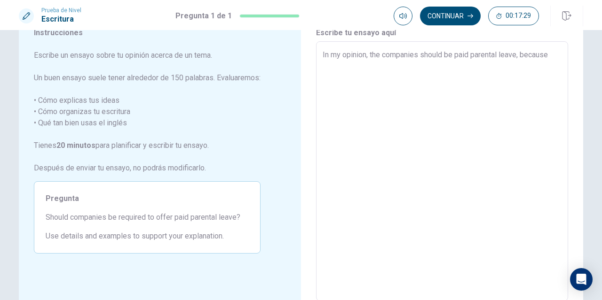
type textarea "x"
type textarea "In my opinion, the companies should be paid parental leave, because h"
type textarea "x"
type textarea "In my opinion, the companies should be paid parental leave, because ha"
type textarea "x"
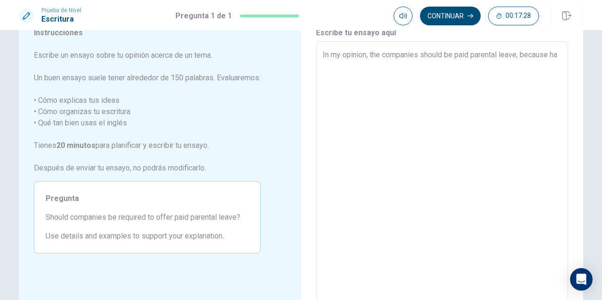
type textarea "In my opinion, the companies should be paid parental leave, because hav"
type textarea "x"
type textarea "In my opinion, the companies should be paid parental leave, because havi"
type textarea "x"
type textarea "In my opinion, the companies should be paid parental leave, because havin"
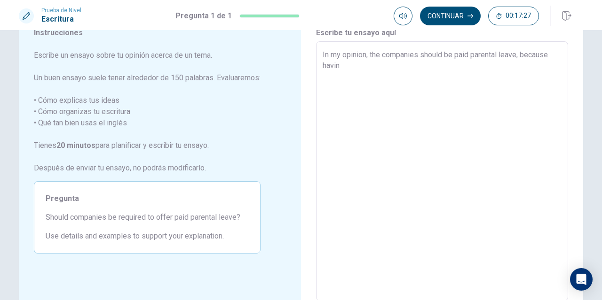
type textarea "x"
type textarea "In my opinion, the companies should be paid parental leave, because having"
type textarea "x"
type textarea "In my opinion, the companies should be paid parental leave, because having"
type textarea "x"
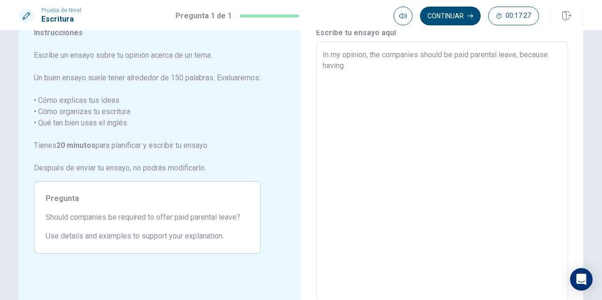
type textarea "In my opinion, the companies should be paid parental leave, because having a"
type textarea "x"
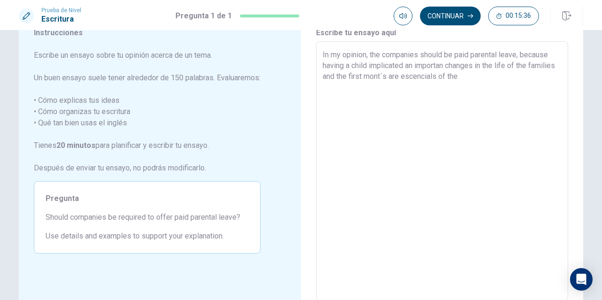
click at [440, 79] on textarea "In my opinion, the companies should be paid parental leave, because having a ch…" at bounding box center [441, 171] width 239 height 244
click at [504, 75] on textarea "In my opinion, the companies should be paid parental leave, because having a ch…" at bounding box center [441, 171] width 239 height 244
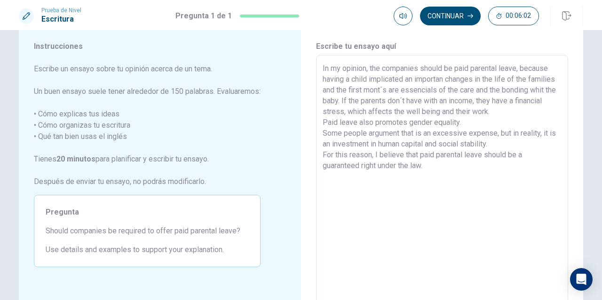
scroll to position [26, 0]
click at [456, 19] on button "Continuar" at bounding box center [450, 16] width 61 height 19
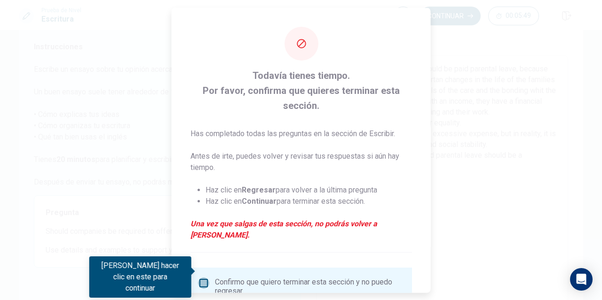
click at [204, 277] on input "Debes hacer clic en este para continuar" at bounding box center [203, 282] width 11 height 11
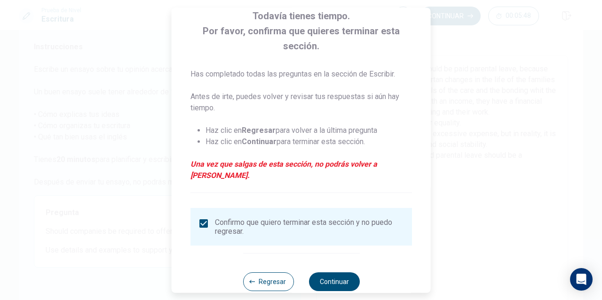
scroll to position [65, 0]
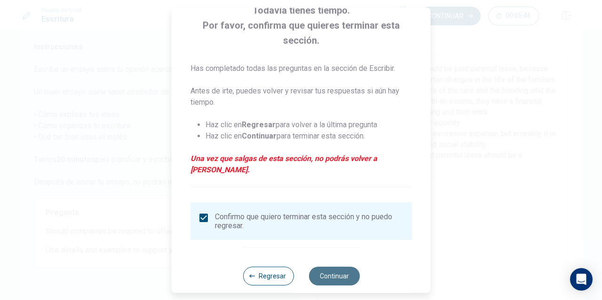
click at [322, 267] on button "Continuar" at bounding box center [333, 276] width 51 height 19
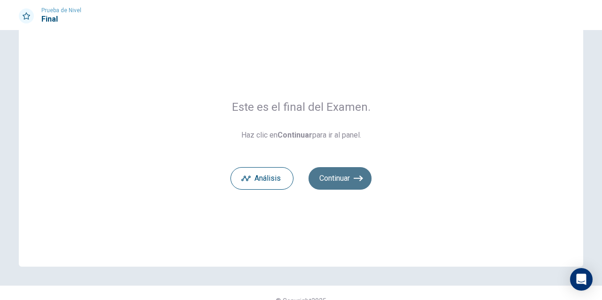
click at [338, 178] on button "Continuar" at bounding box center [339, 178] width 63 height 23
